Goal: Task Accomplishment & Management: Use online tool/utility

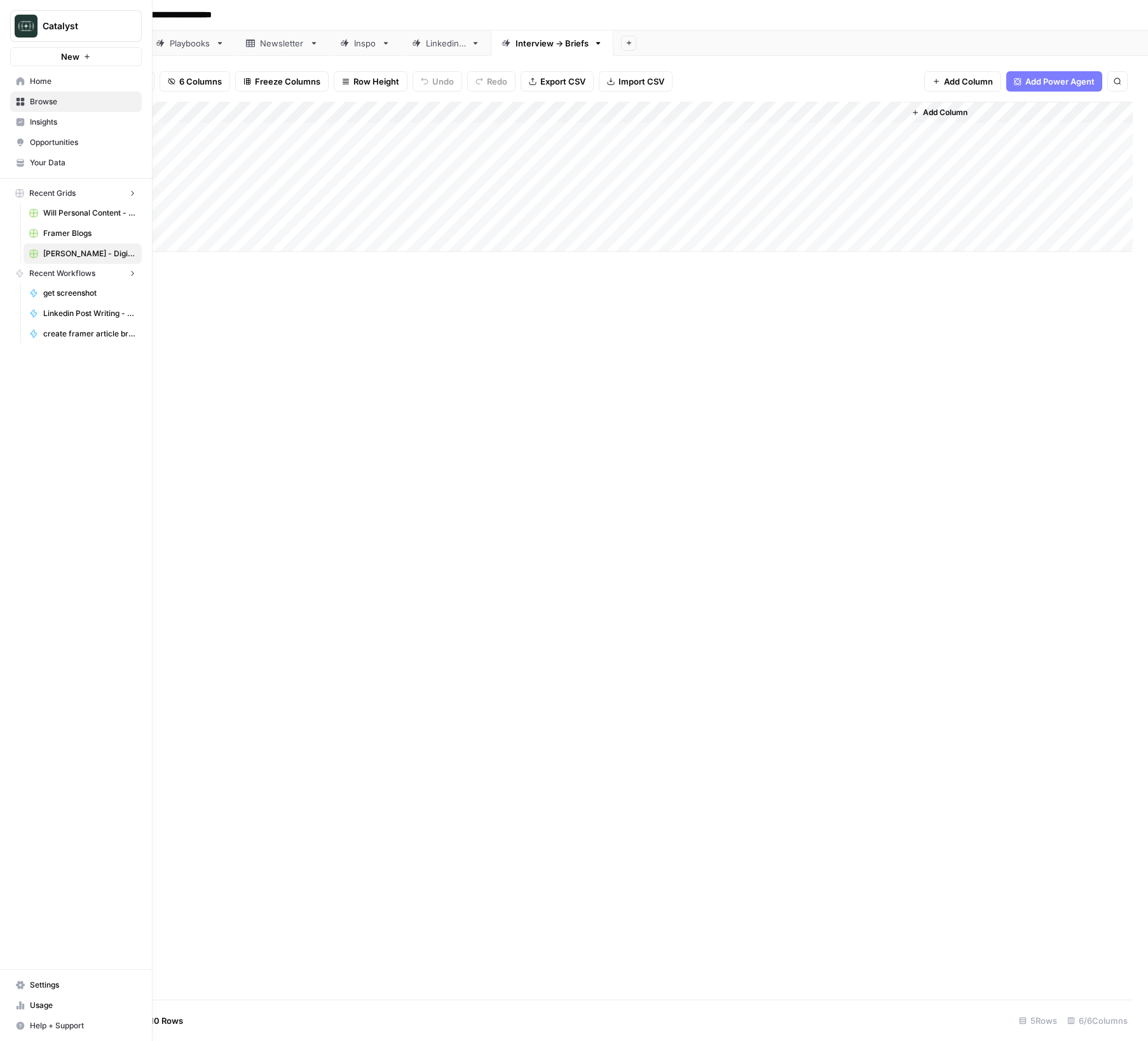
click at [18, 88] on link "Home" at bounding box center [76, 82] width 132 height 20
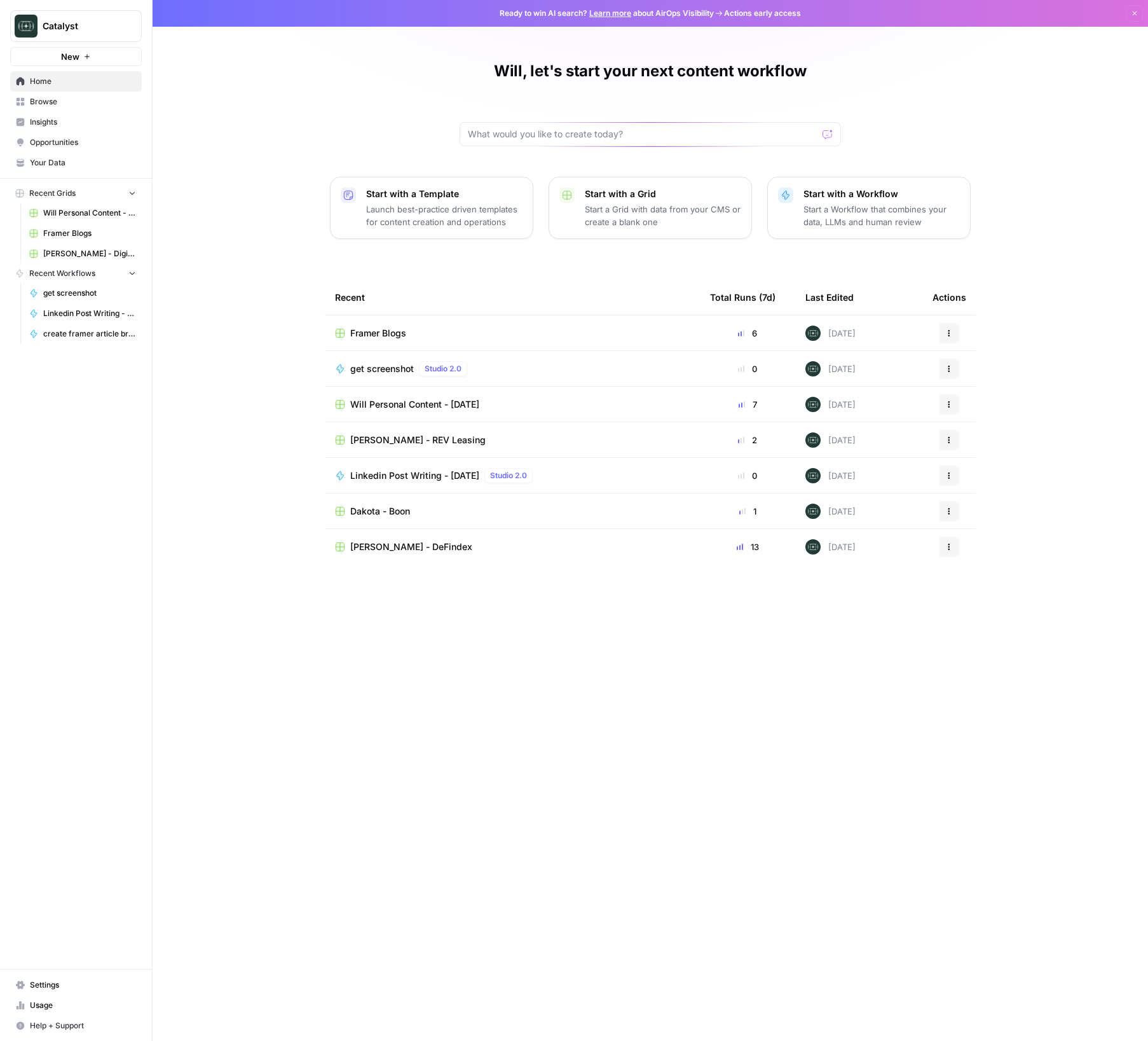
click at [411, 401] on span "Will Personal Content - [DATE]" at bounding box center [415, 404] width 129 height 13
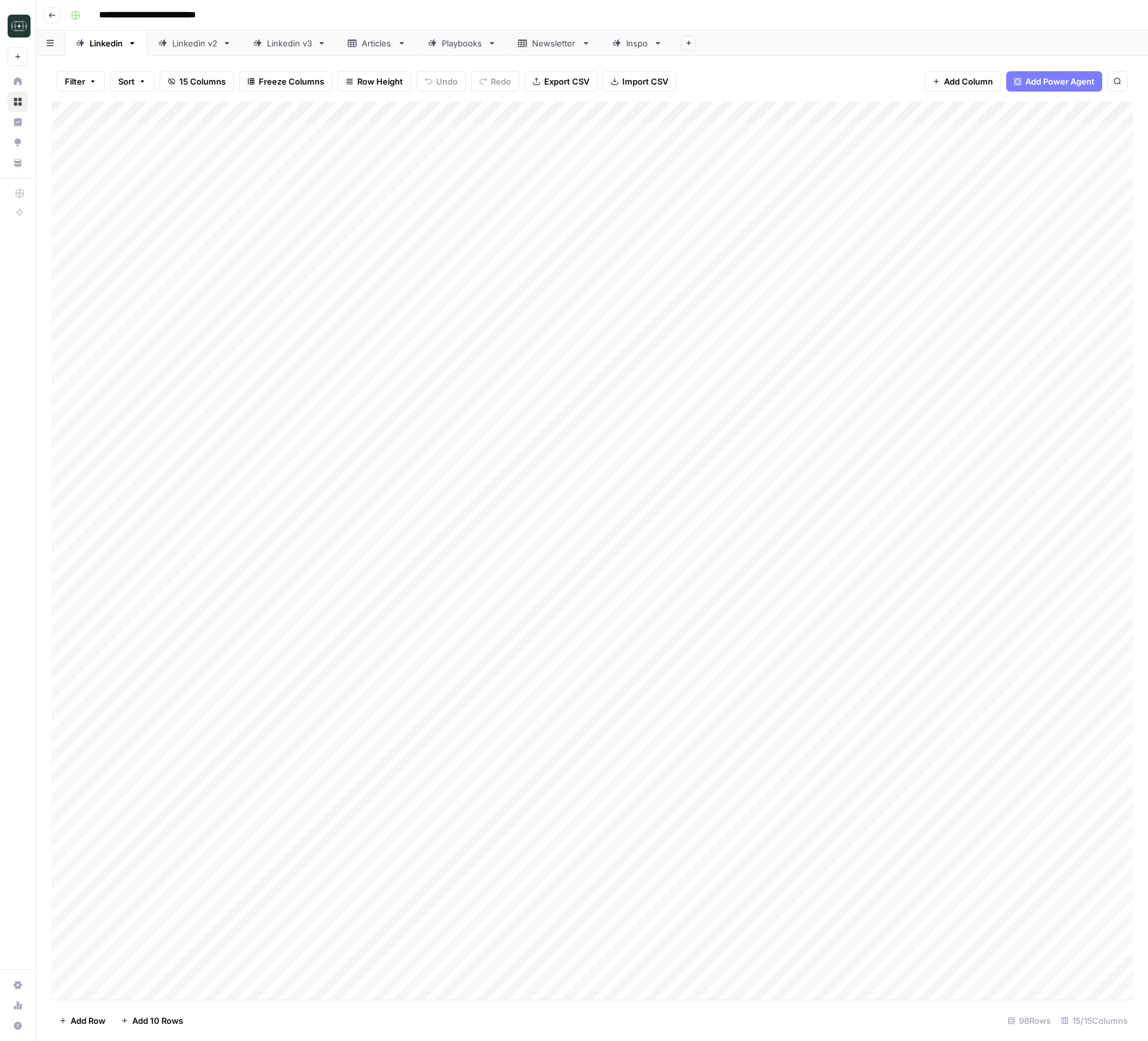
click at [625, 37] on div "Inspo" at bounding box center [630, 43] width 37 height 13
click at [54, 19] on button "Go back" at bounding box center [52, 14] width 16 height 16
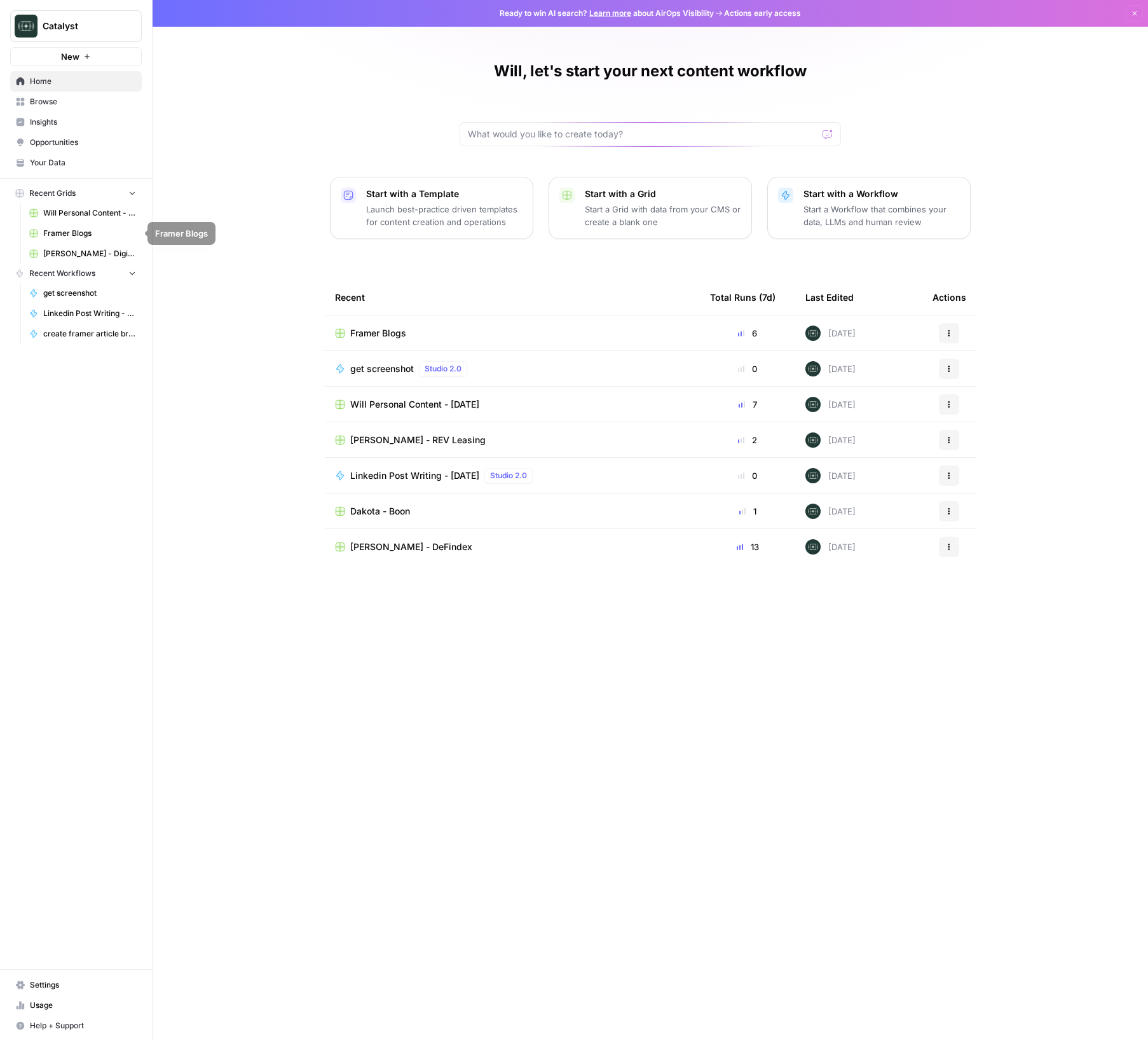
click at [89, 255] on span "[PERSON_NAME] - Digital Wealth Insider" at bounding box center [89, 253] width 93 height 11
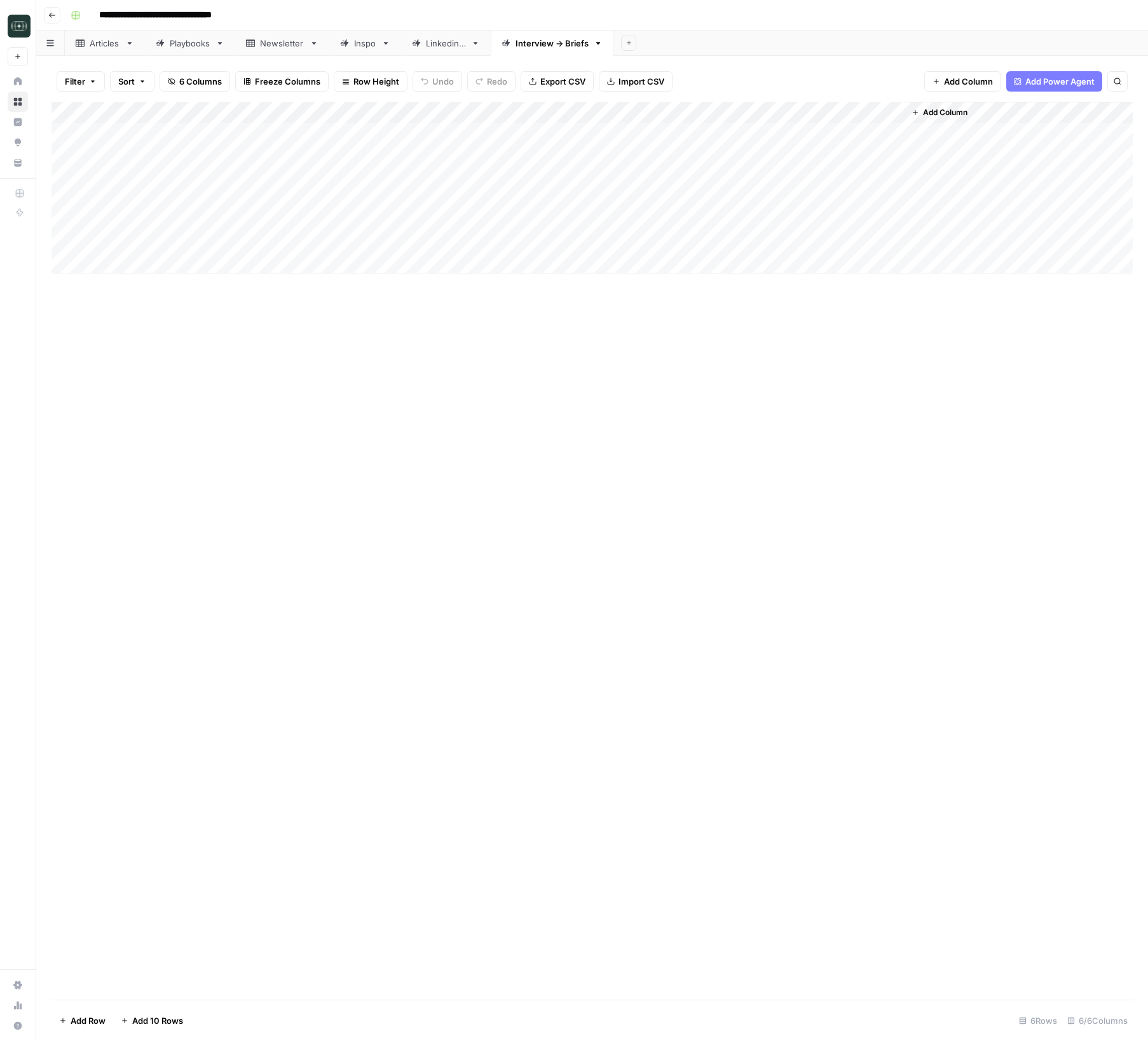
click at [422, 41] on div "Linkedin 3" at bounding box center [439, 43] width 54 height 13
click at [340, 827] on div "Add Column" at bounding box center [592, 469] width 1082 height 734
drag, startPoint x: 501, startPoint y: 934, endPoint x: 493, endPoint y: 926, distance: 11.3
click at [501, 934] on div "Add Column" at bounding box center [592, 551] width 1082 height 898
click at [323, 742] on div "Add Column" at bounding box center [592, 480] width 1082 height 756
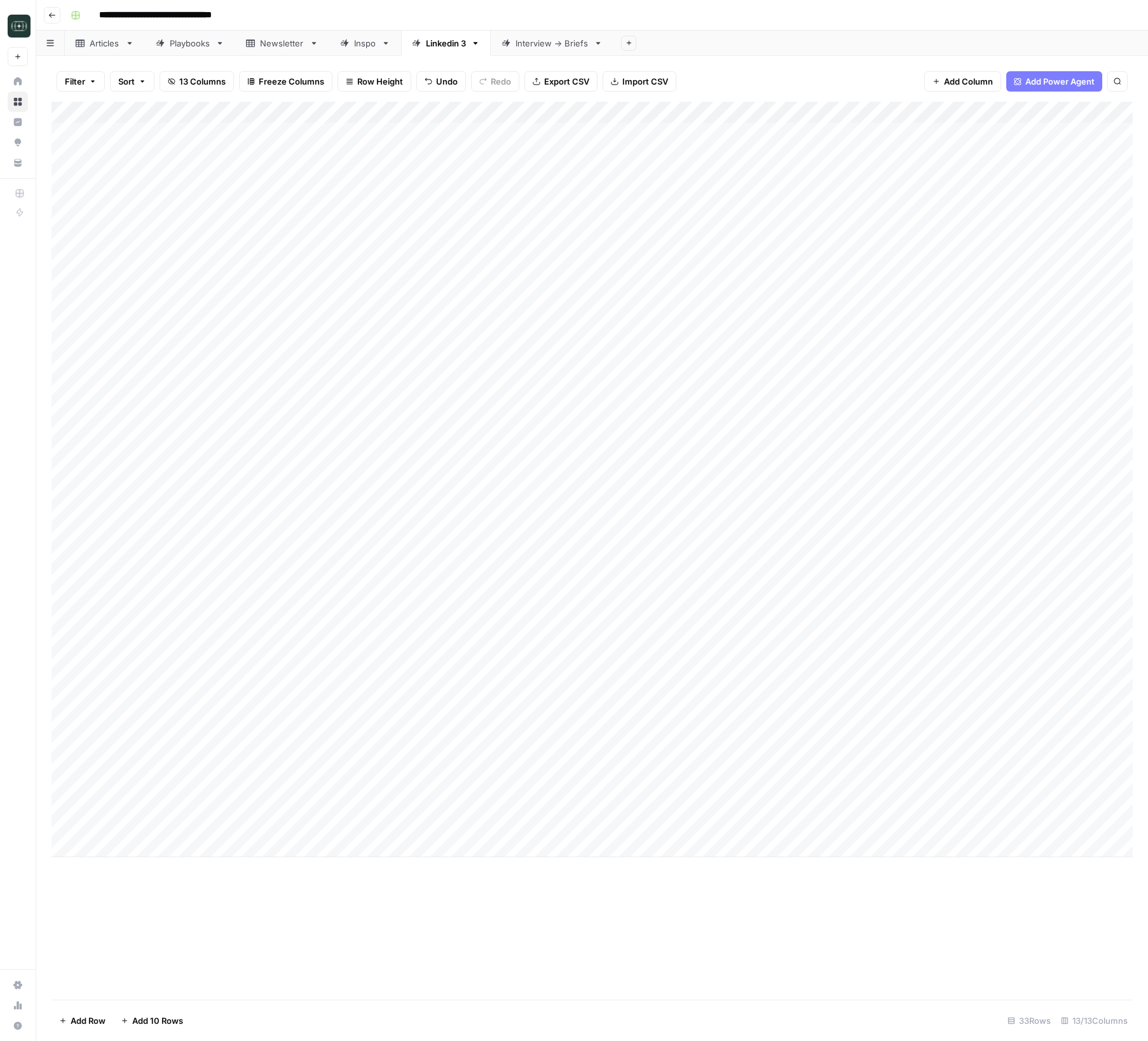
click at [323, 742] on div "Add Column" at bounding box center [592, 480] width 1082 height 756
type textarea "**********"
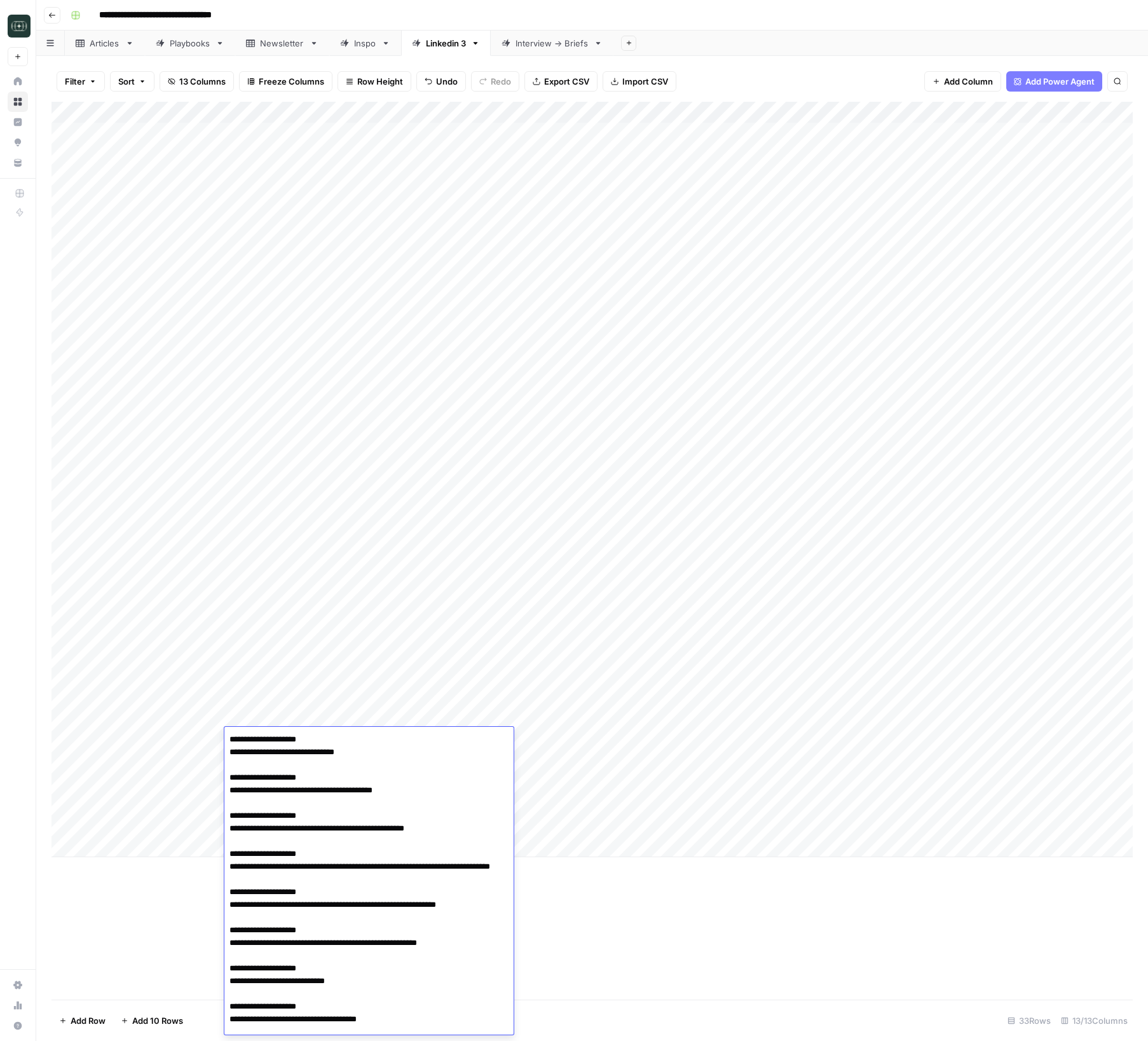
scroll to position [5891, 0]
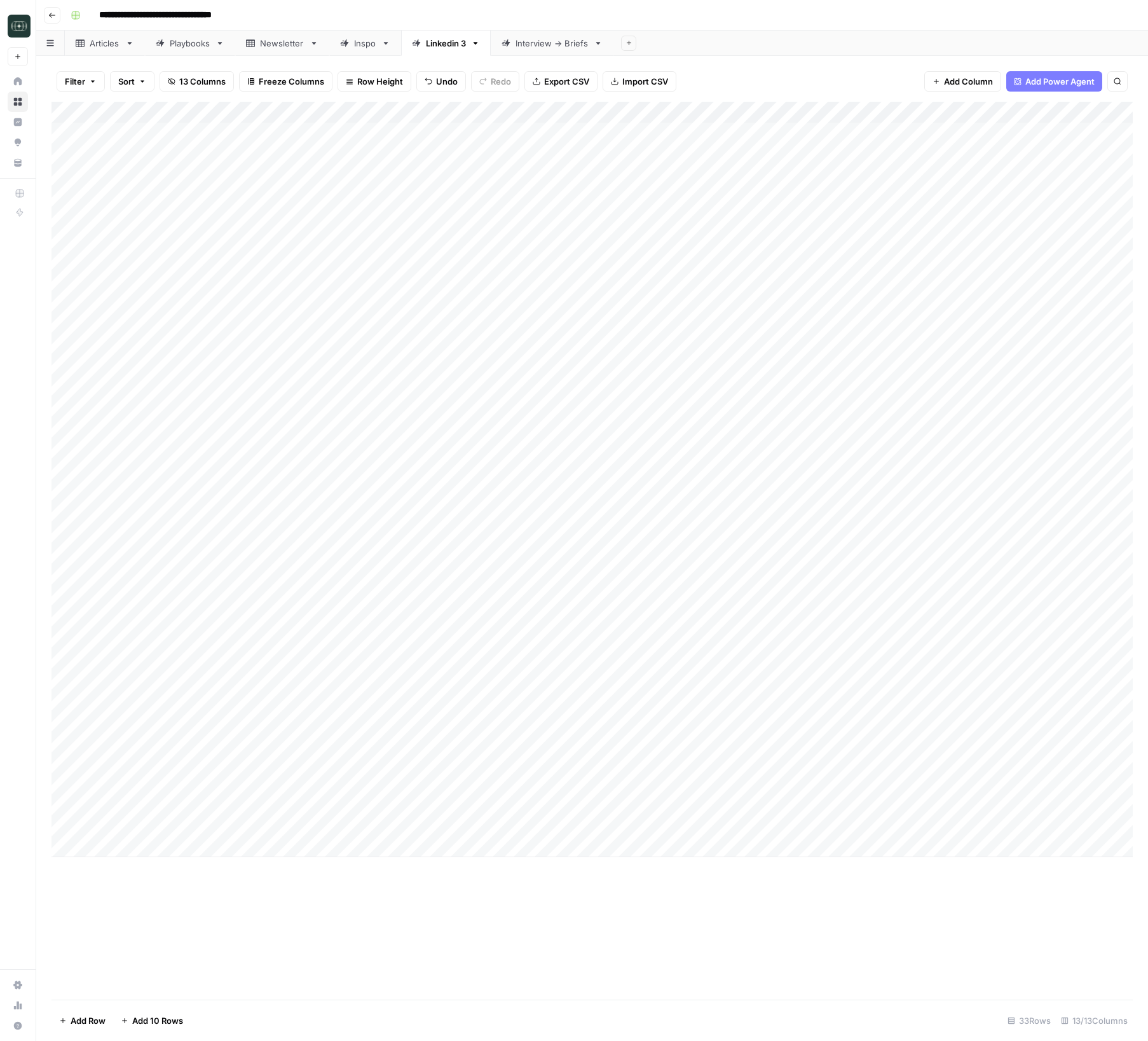
drag, startPoint x: 727, startPoint y: 936, endPoint x: 665, endPoint y: 804, distance: 145.8
click at [727, 936] on div "Add Column" at bounding box center [592, 551] width 1082 height 898
click at [636, 735] on div "Add Column" at bounding box center [592, 480] width 1082 height 756
click at [654, 812] on button "Medium ( 120-200 words)" at bounding box center [667, 811] width 111 height 15
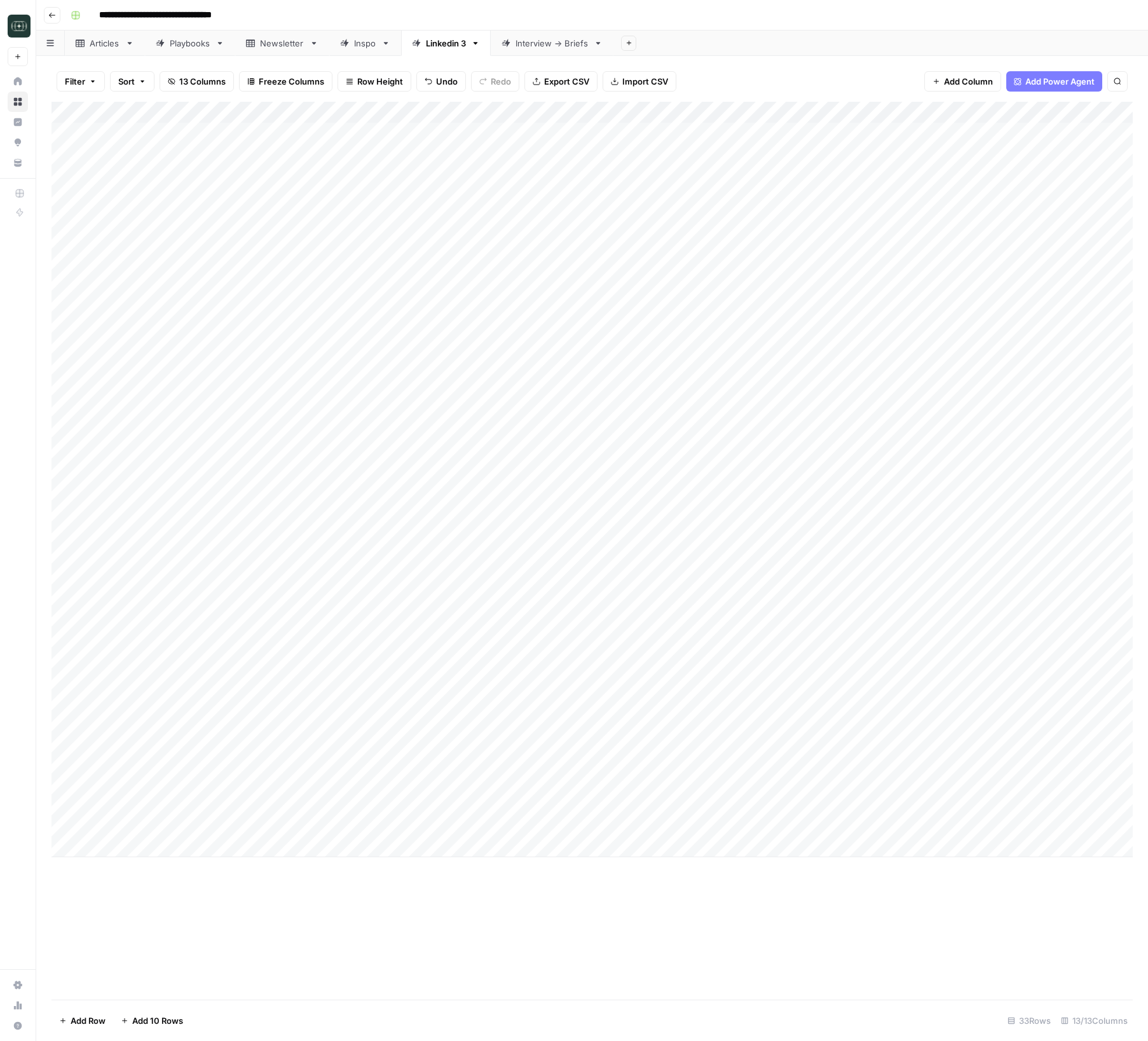
click at [763, 742] on div "Add Column" at bounding box center [592, 480] width 1082 height 756
